Goal: Information Seeking & Learning: Learn about a topic

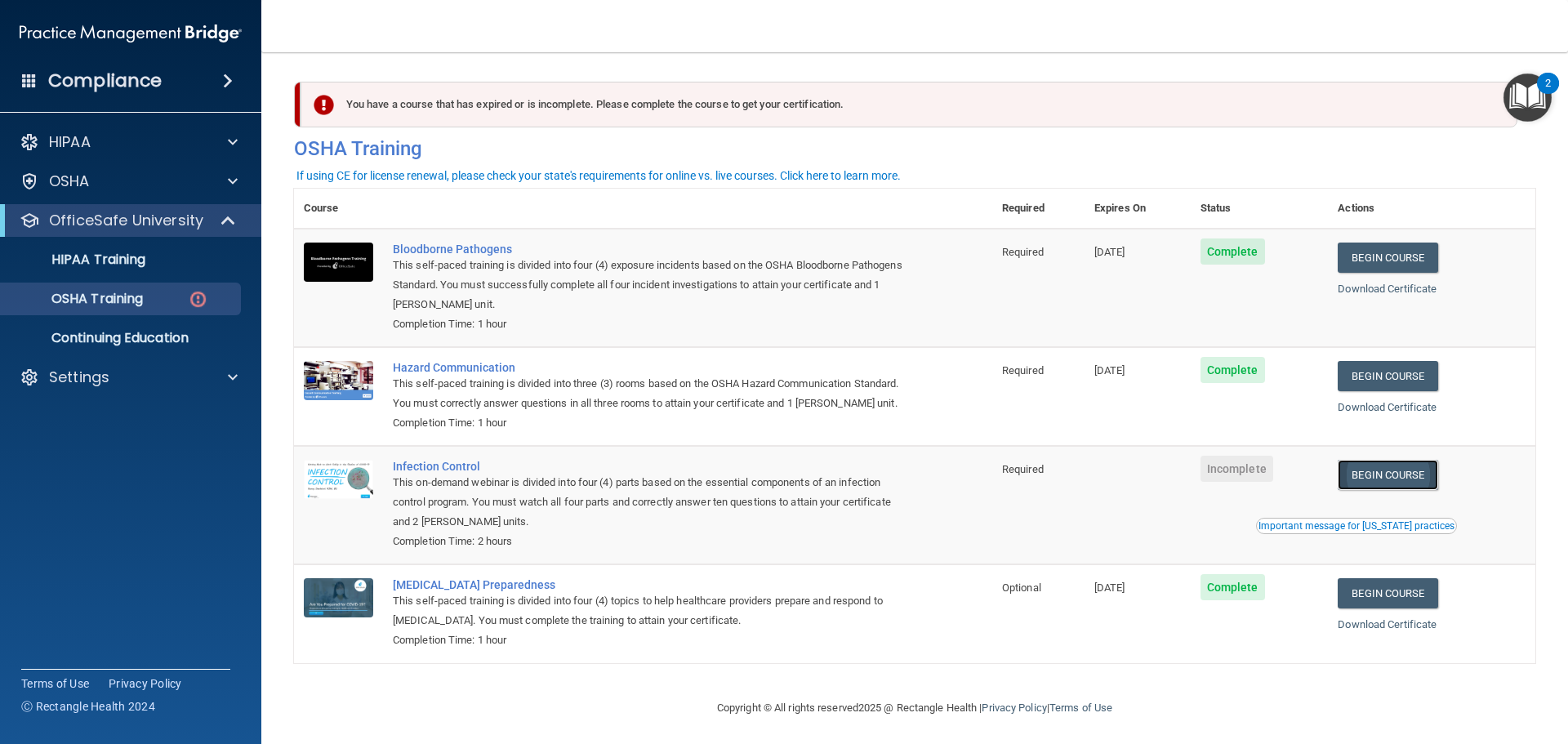
click at [1375, 490] on link "Begin Course" at bounding box center [1387, 474] width 100 height 30
click at [1394, 512] on td "Begin Course Download Certificate Important message for California practices" at bounding box center [1431, 505] width 208 height 118
click at [1389, 490] on link "Begin Course" at bounding box center [1387, 474] width 100 height 30
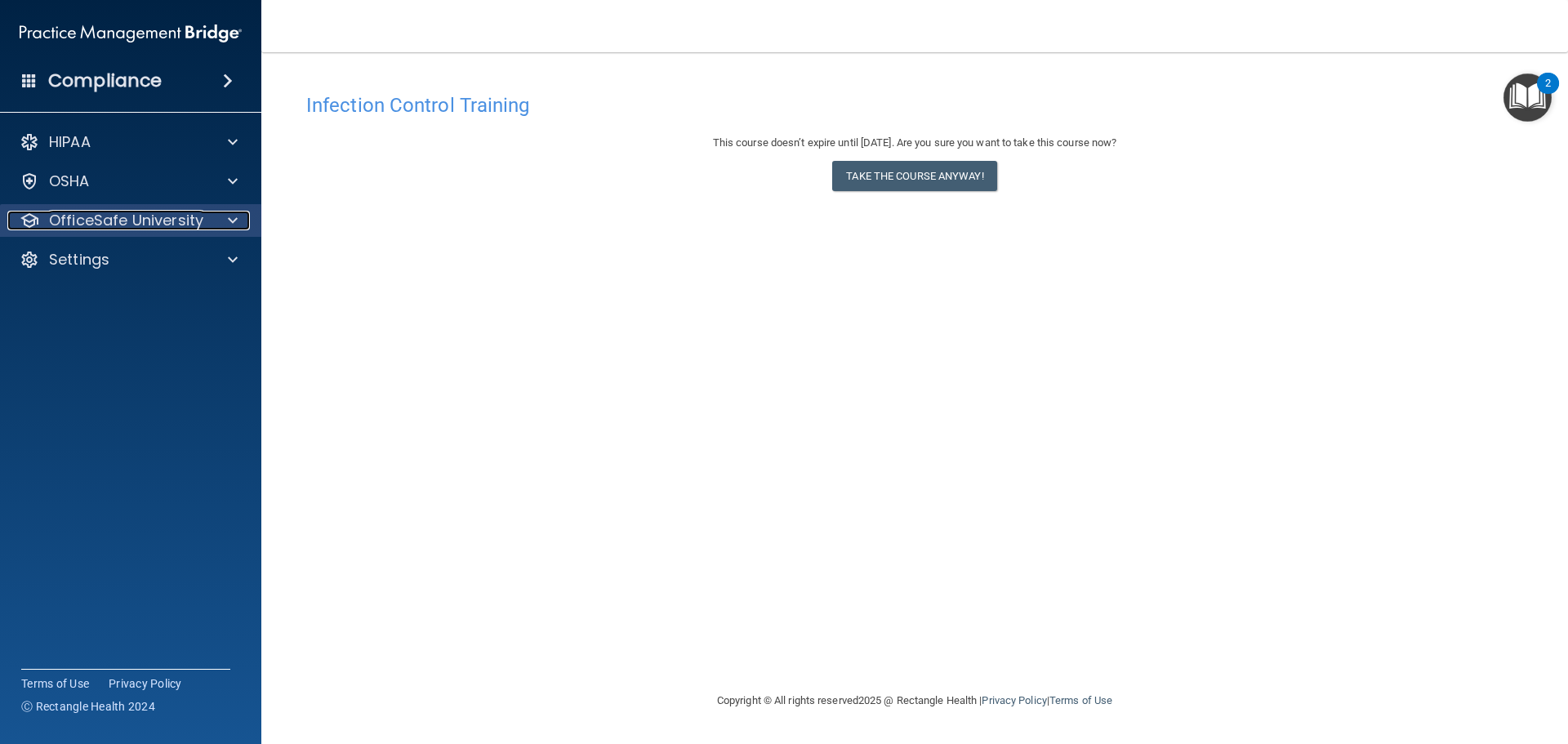
click at [152, 219] on p "OfficeSafe University" at bounding box center [125, 220] width 154 height 19
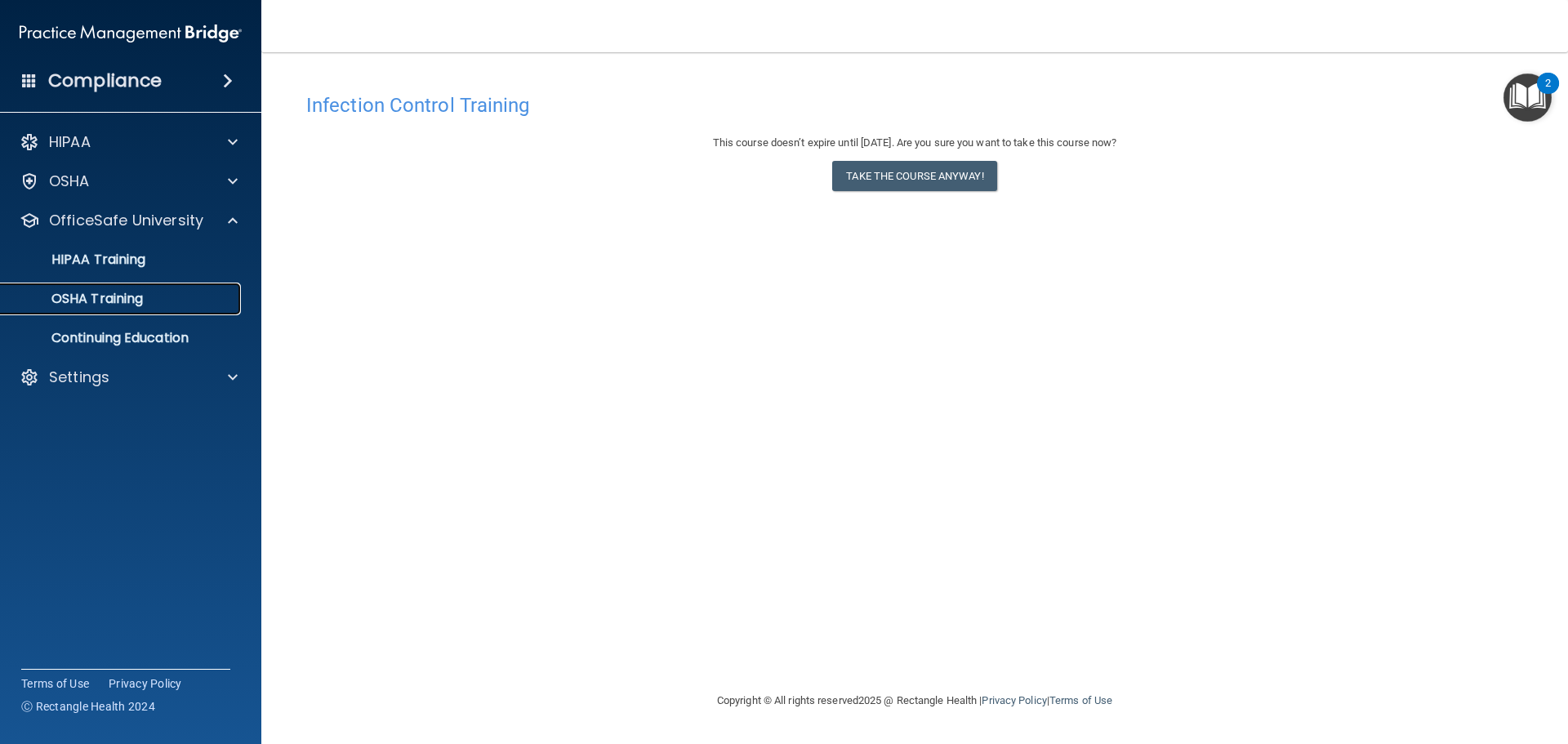
click at [197, 306] on div "OSHA Training" at bounding box center [122, 298] width 223 height 17
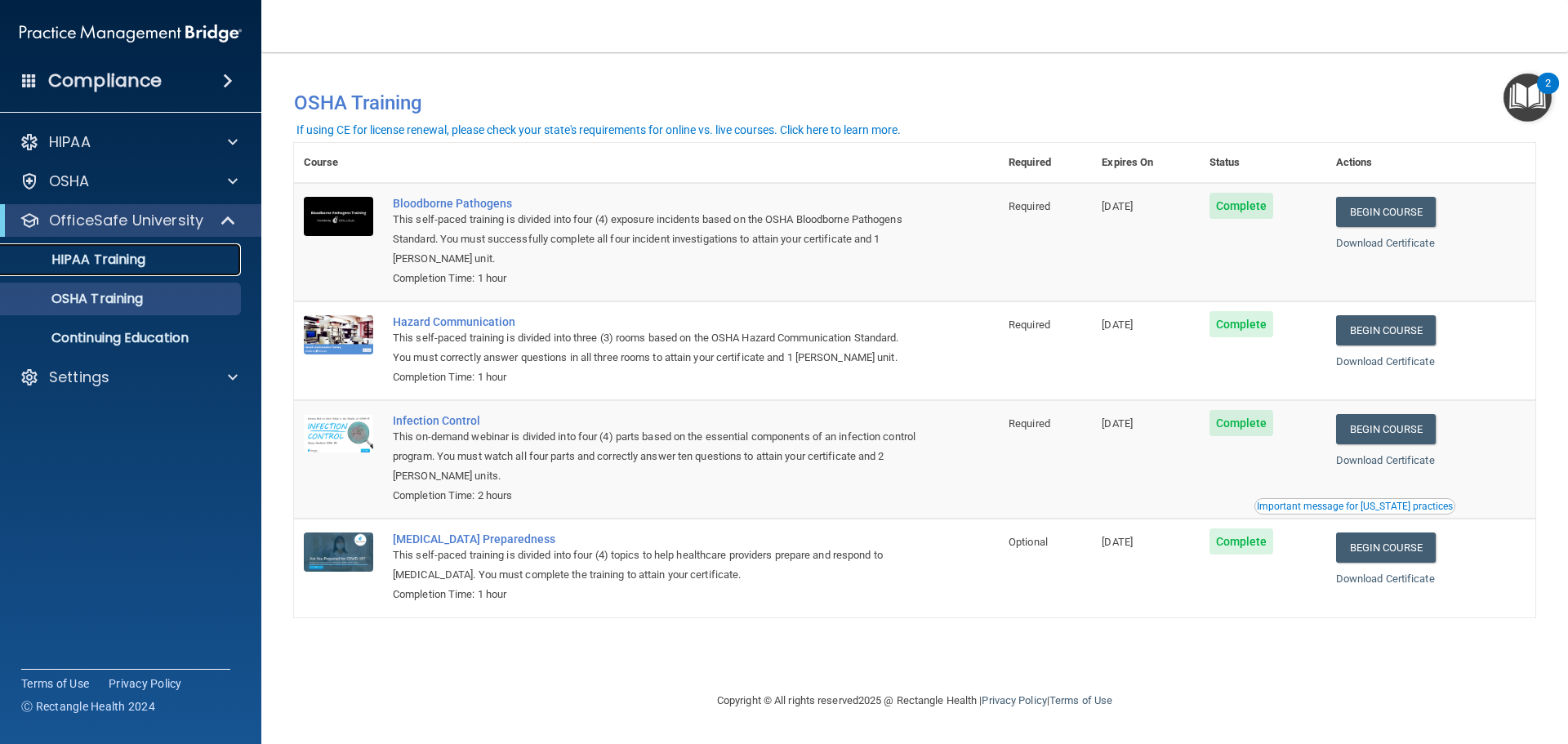
click at [116, 266] on p "HIPAA Training" at bounding box center [78, 259] width 135 height 17
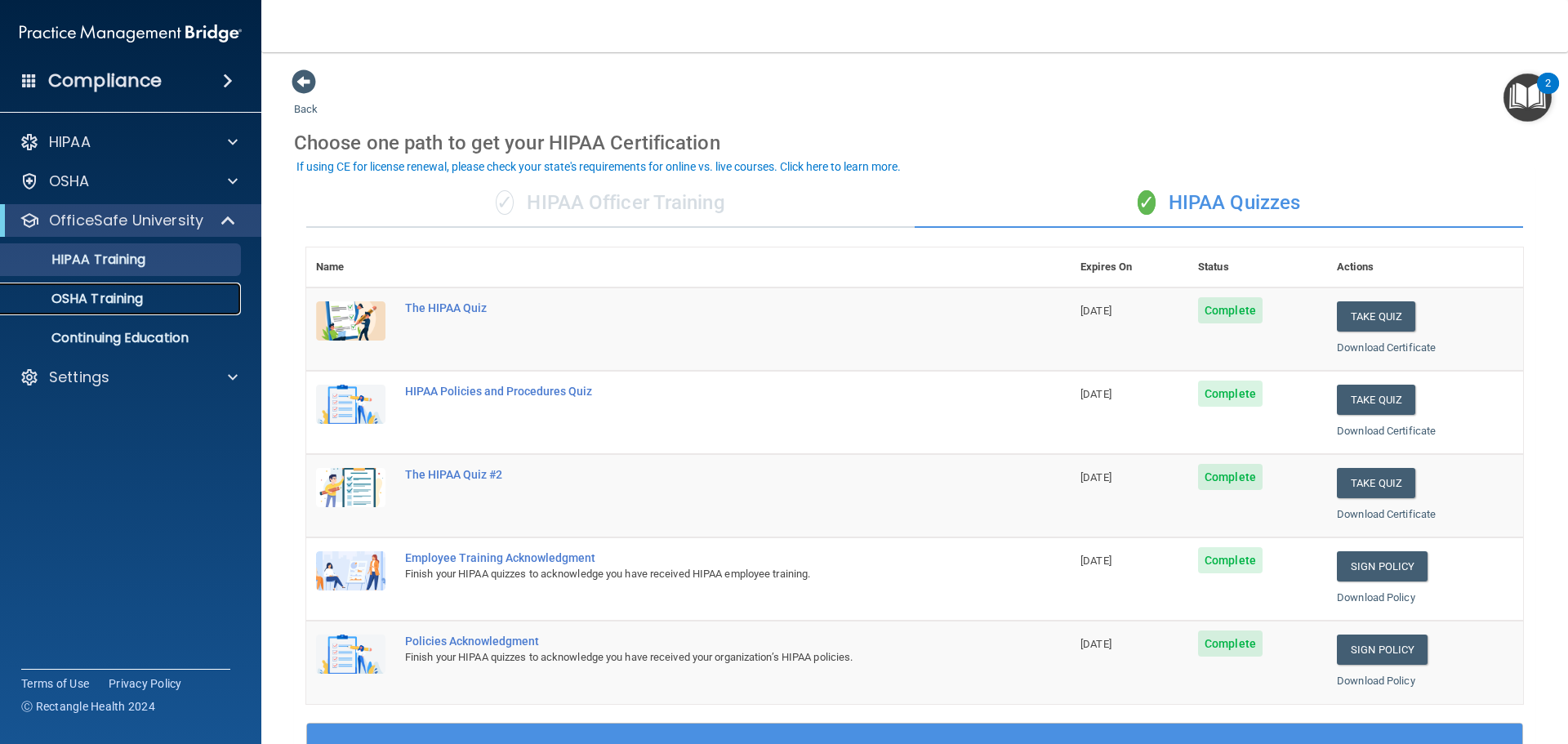
click at [143, 305] on p "OSHA Training" at bounding box center [77, 298] width 132 height 17
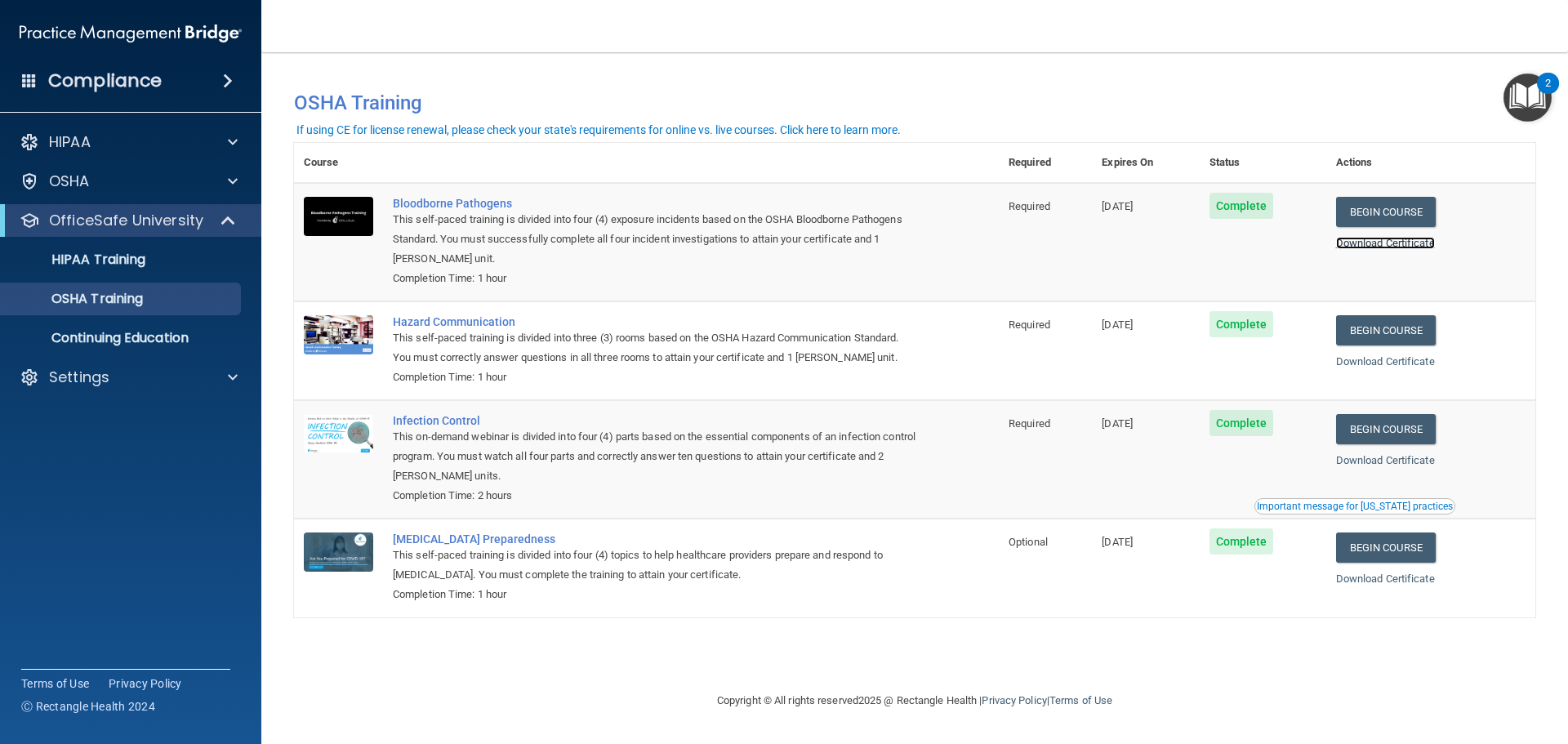
click at [1419, 245] on link "Download Certificate" at bounding box center [1385, 243] width 99 height 13
click at [1409, 359] on link "Download Certificate" at bounding box center [1385, 361] width 99 height 13
click at [1394, 465] on link "Download Certificate" at bounding box center [1385, 460] width 99 height 13
click at [1365, 582] on link "Download Certificate" at bounding box center [1385, 579] width 99 height 13
click at [156, 258] on div "HIPAA Training" at bounding box center [122, 259] width 223 height 17
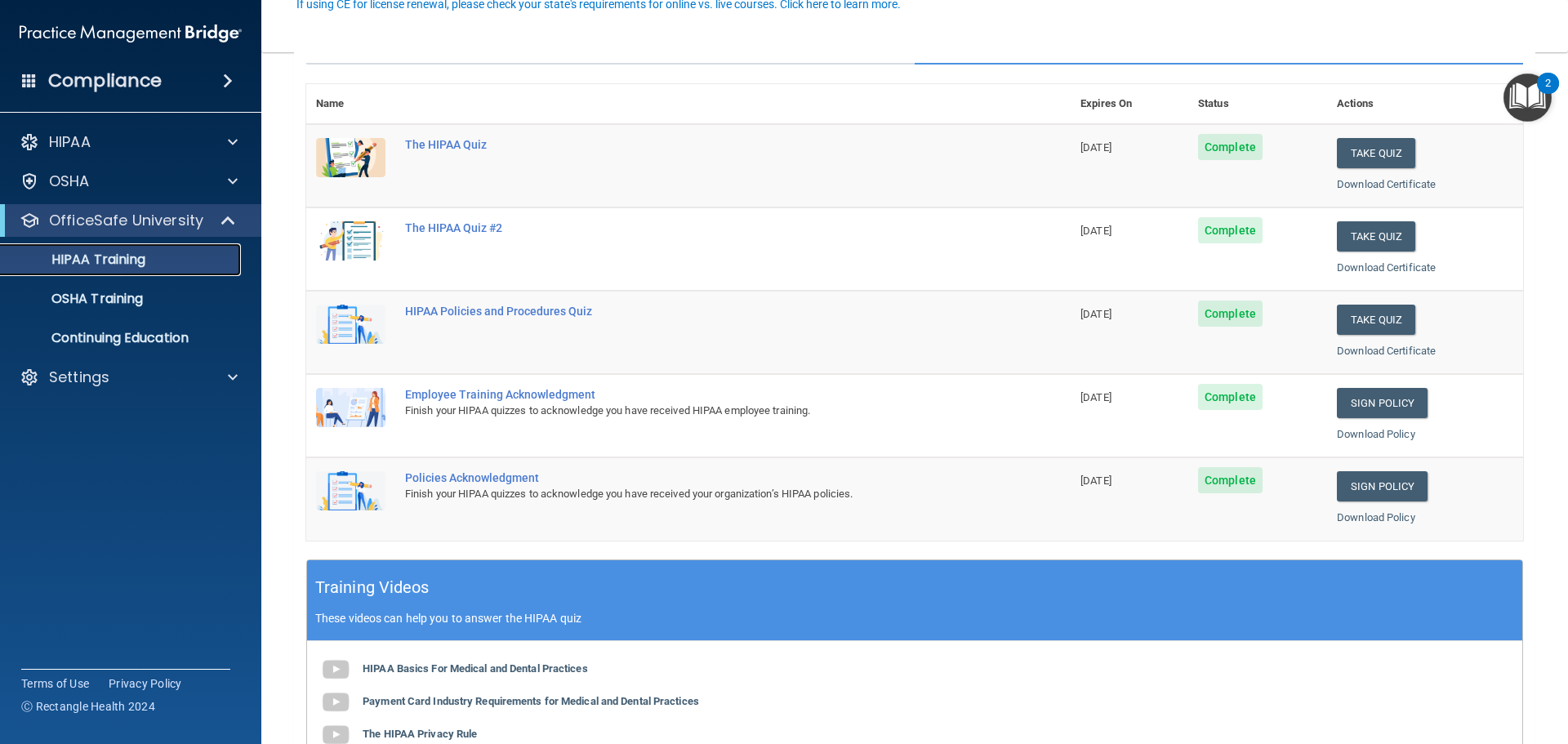
scroll to position [82, 0]
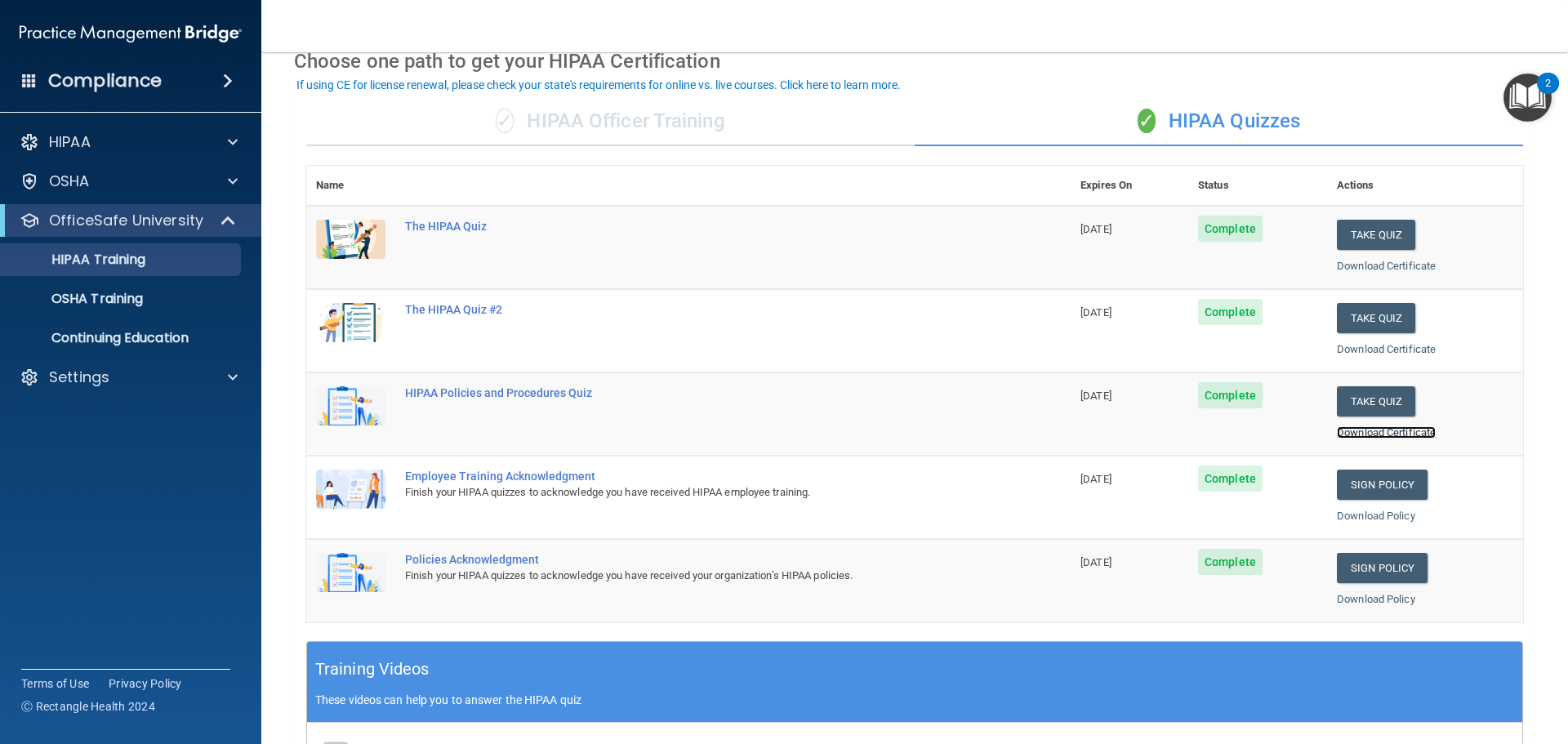
click at [1360, 431] on link "Download Certificate" at bounding box center [1386, 432] width 99 height 13
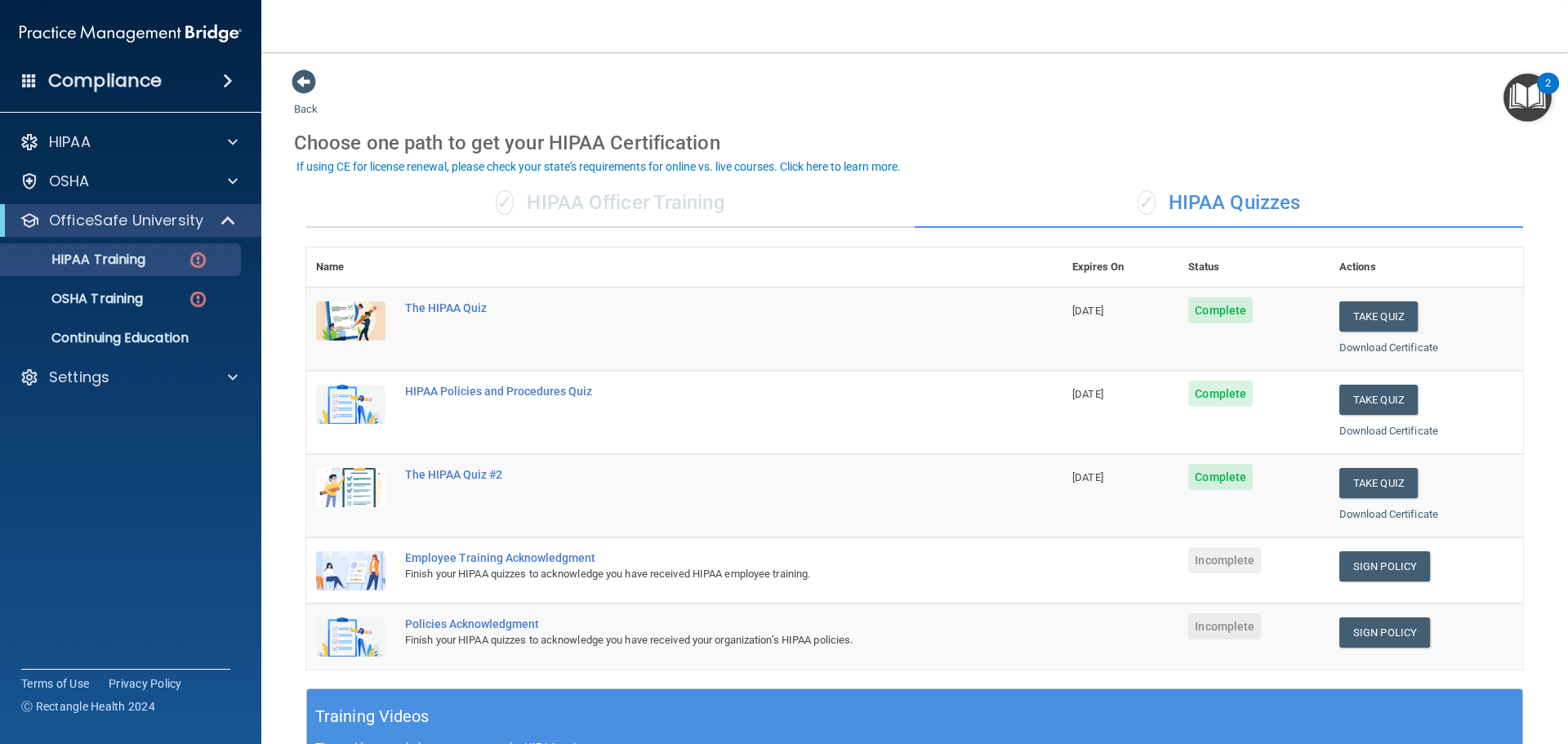
scroll to position [82, 0]
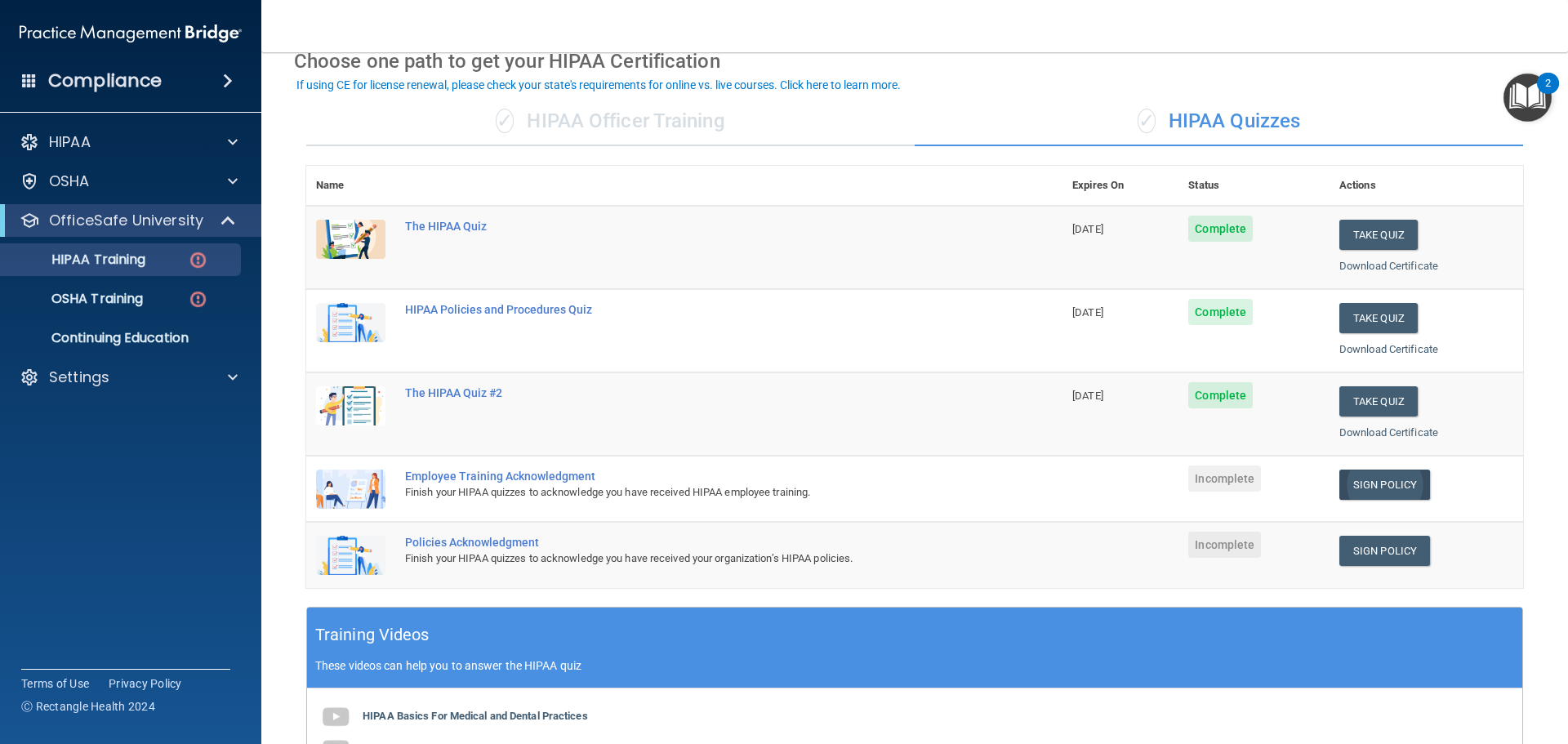
click at [1386, 482] on link "Sign Policy" at bounding box center [1384, 485] width 90 height 30
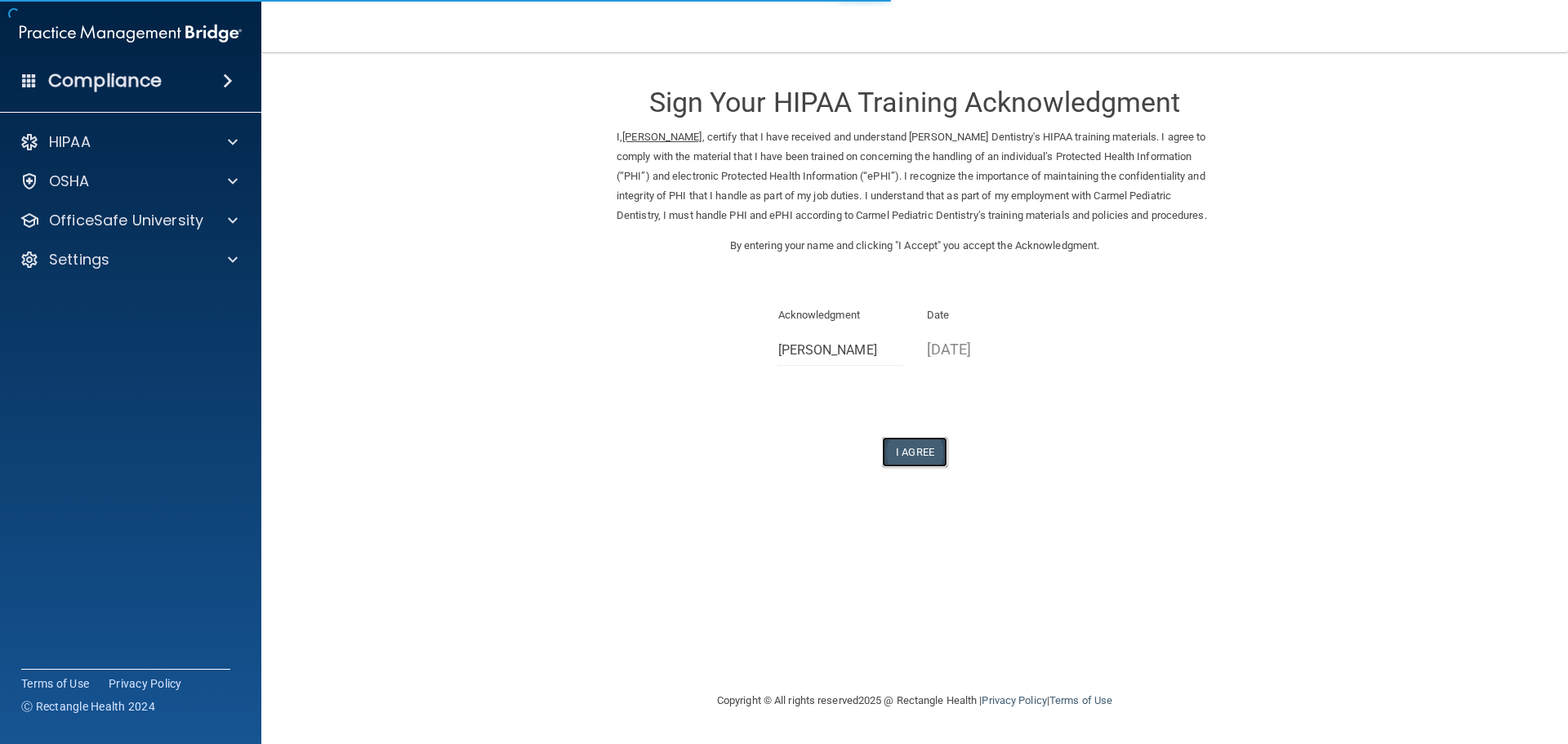
click at [901, 467] on button "I Agree" at bounding box center [914, 452] width 65 height 30
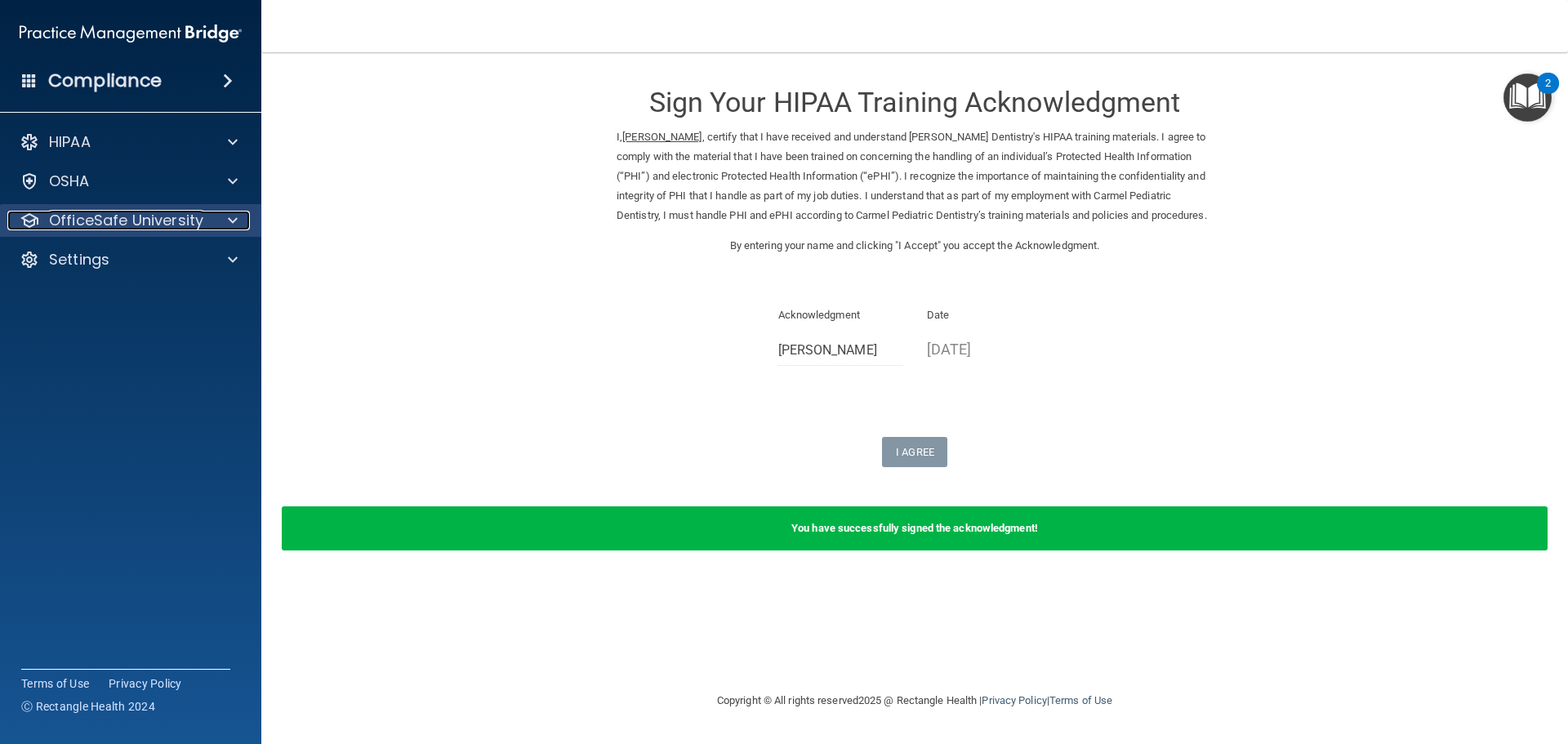
click at [206, 213] on div "OfficeSafe University" at bounding box center [109, 220] width 203 height 19
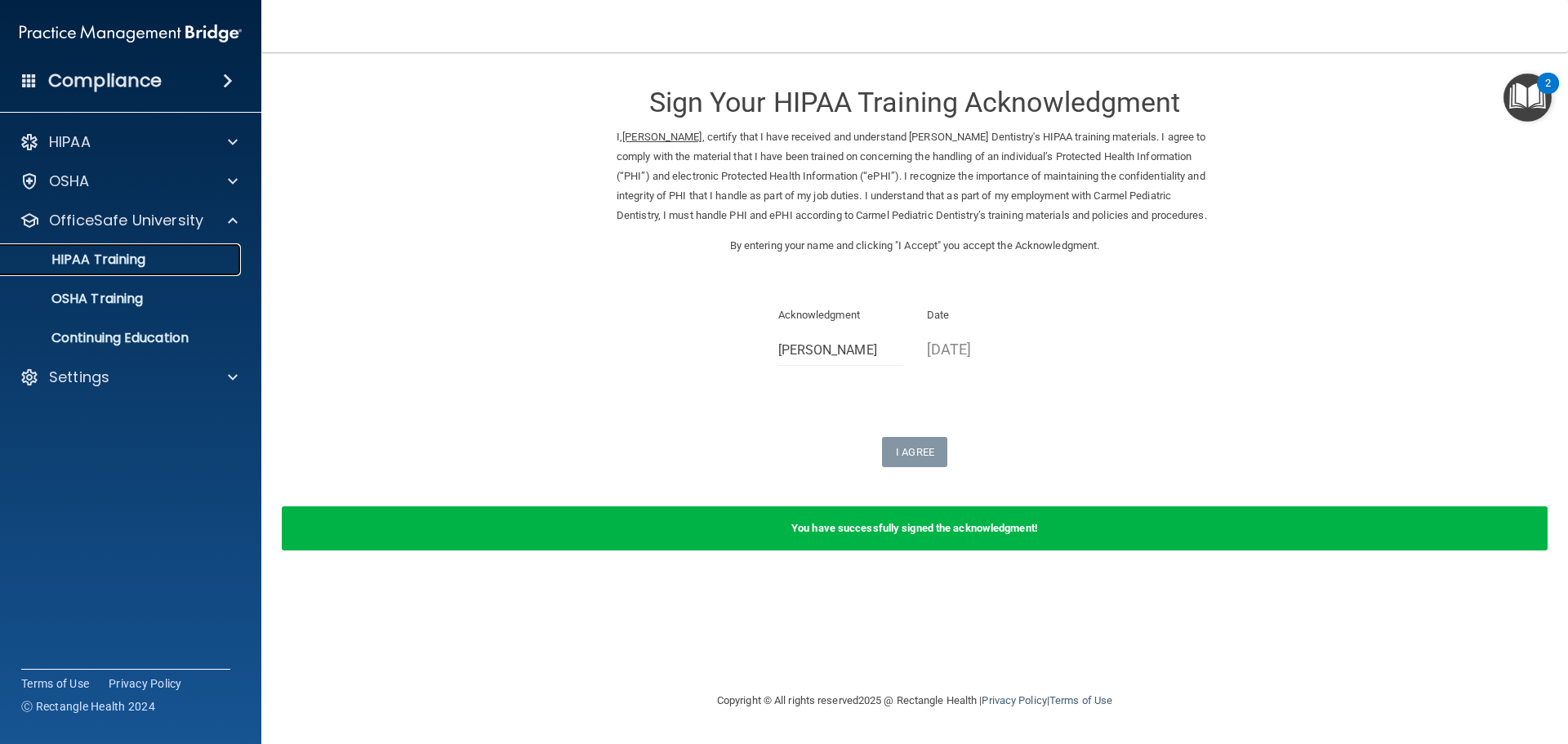
click at [120, 262] on p "HIPAA Training" at bounding box center [78, 259] width 135 height 17
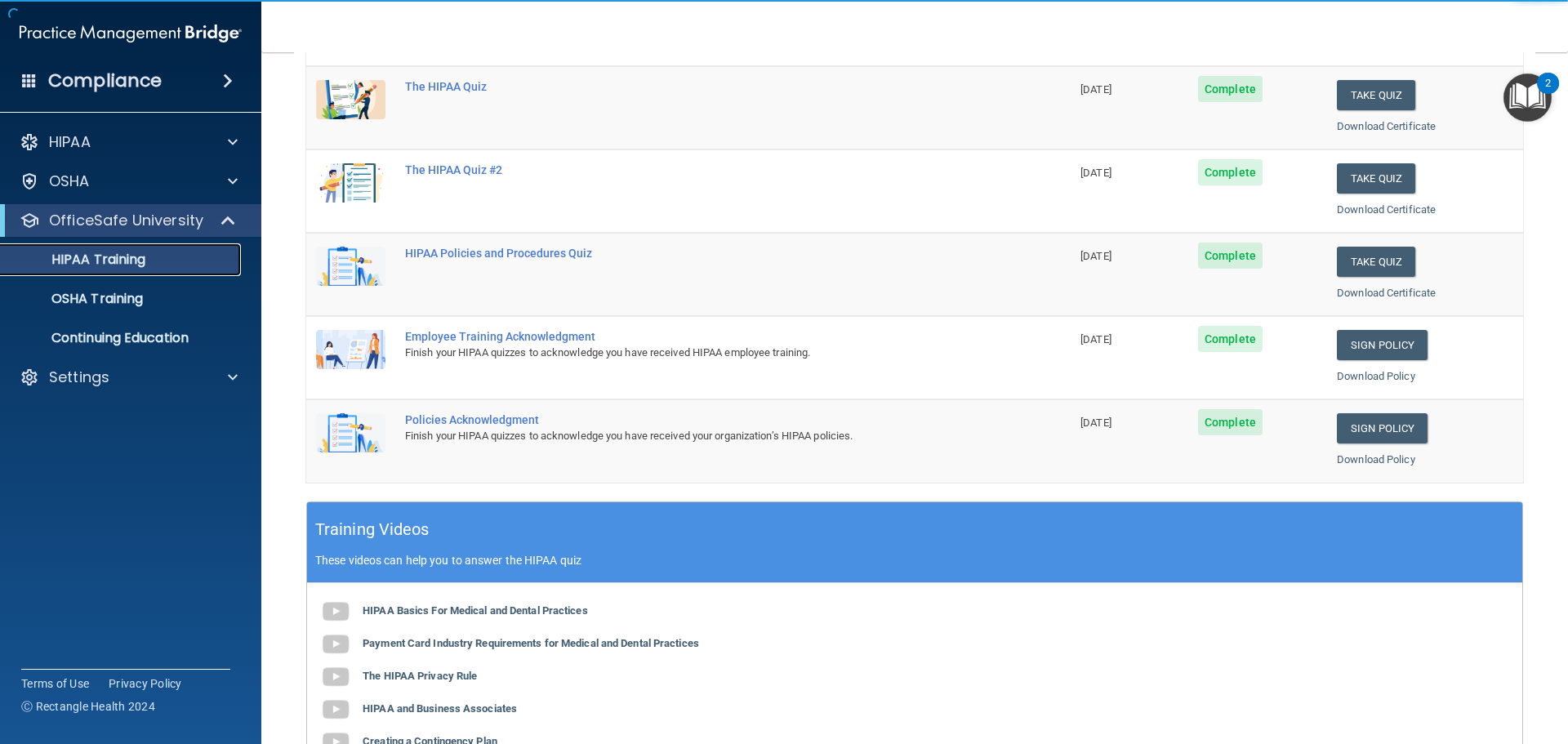
scroll to position [245, 0]
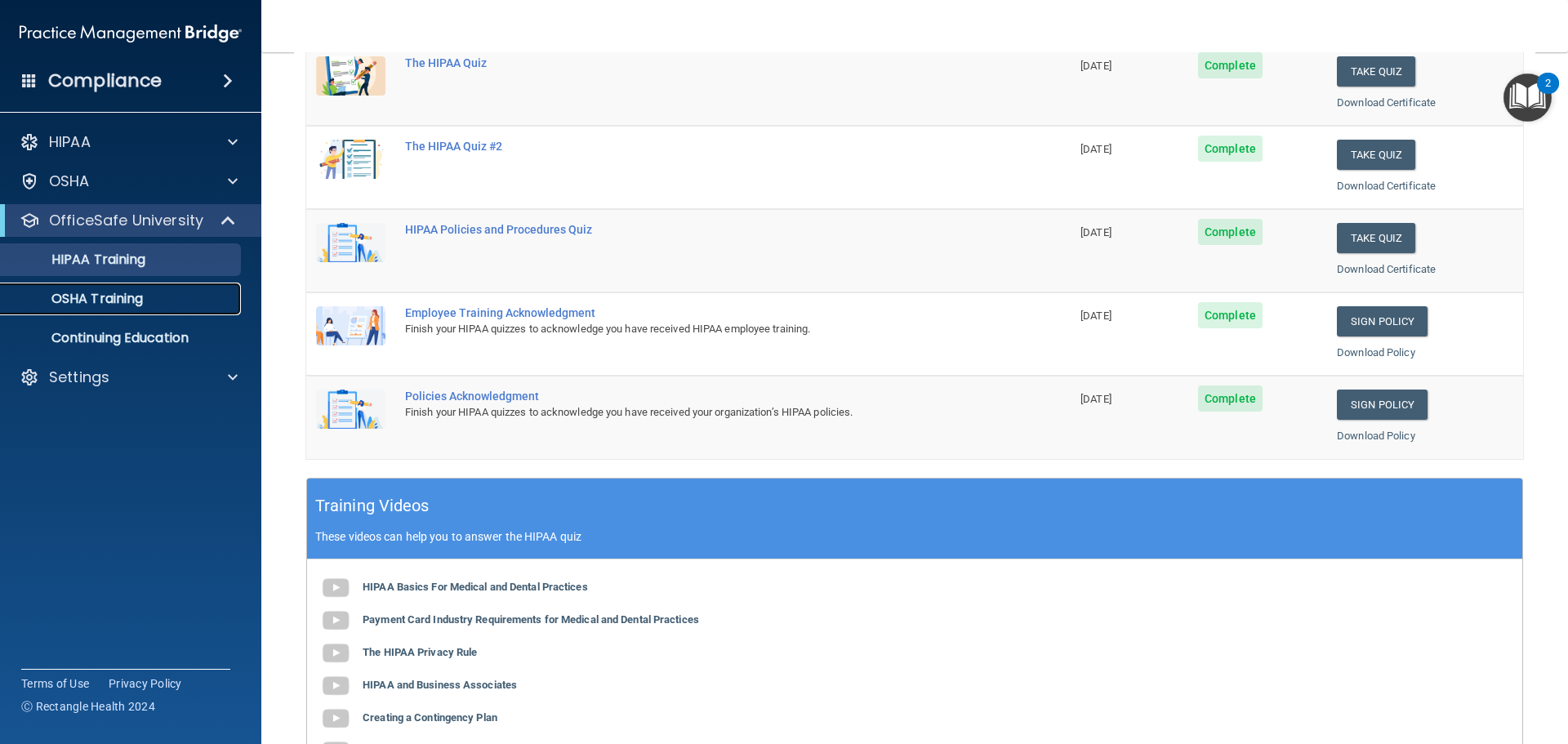
click at [129, 298] on p "OSHA Training" at bounding box center [77, 298] width 132 height 17
